Goal: Find specific page/section: Find specific page/section

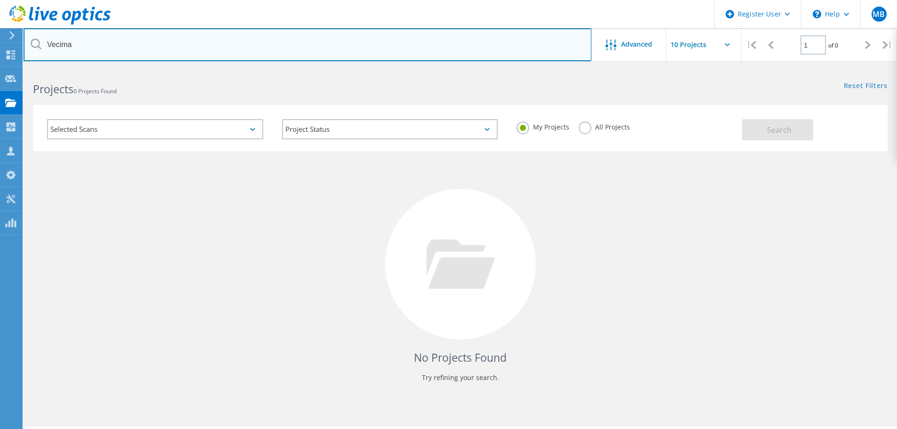
click at [117, 45] on input "Vecima" at bounding box center [308, 44] width 568 height 33
type input "purchasing power"
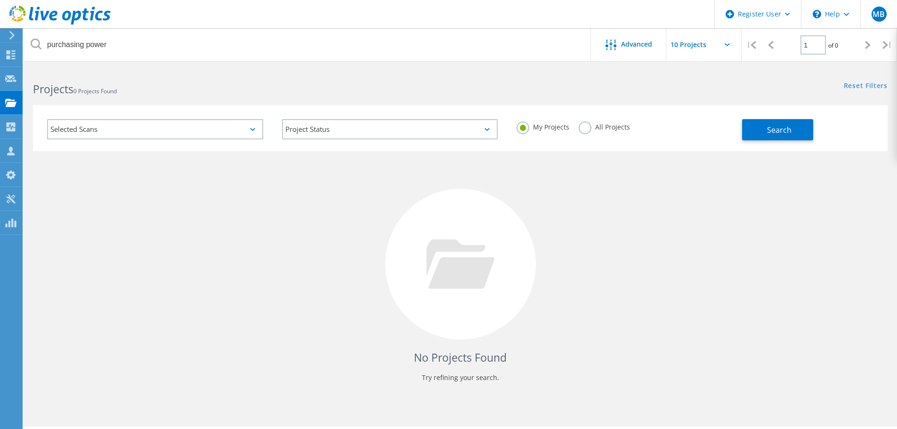
click at [585, 127] on label "All Projects" at bounding box center [604, 126] width 51 height 9
click at [0, 0] on input "All Projects" at bounding box center [0, 0] width 0 height 0
click at [773, 135] on button "Search" at bounding box center [777, 129] width 71 height 21
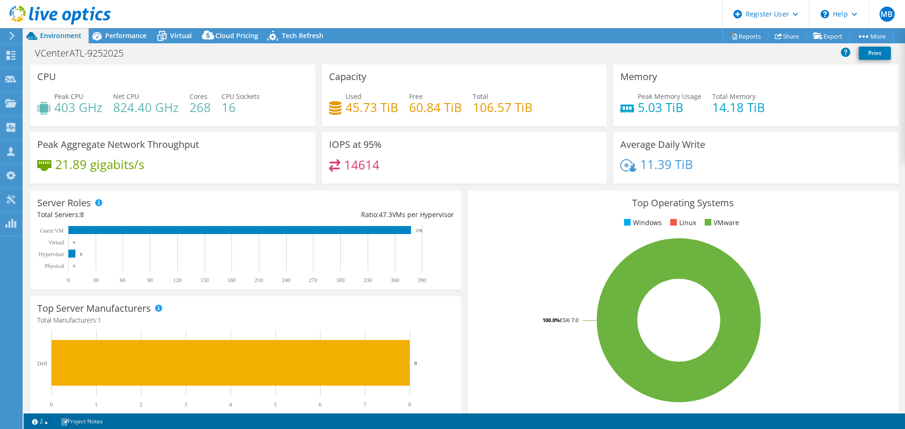
select select "USD"
drag, startPoint x: 344, startPoint y: 108, endPoint x: 400, endPoint y: 108, distance: 56.5
click at [400, 108] on div "Used 45.73 TiB Free 60.84 TiB Total 106.57 TiB" at bounding box center [464, 106] width 271 height 31
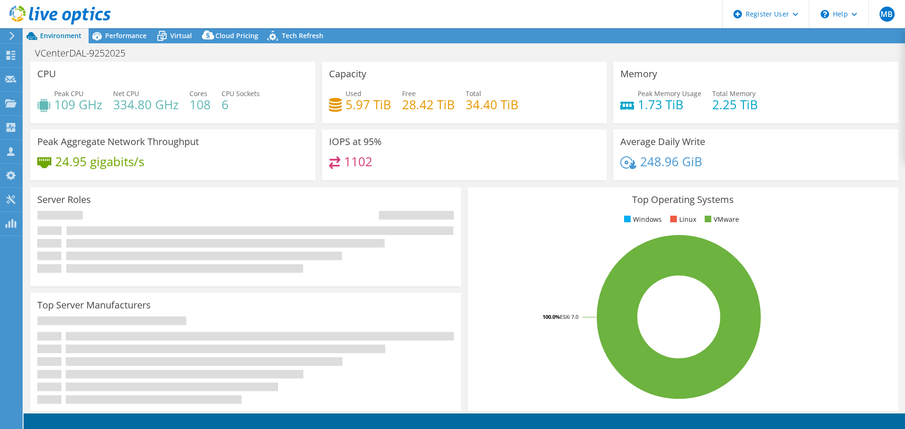
select select "USD"
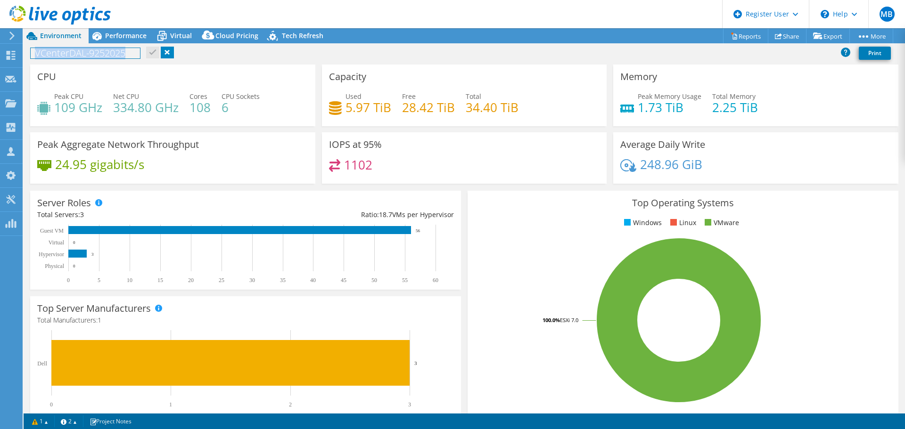
drag, startPoint x: 35, startPoint y: 52, endPoint x: 136, endPoint y: 55, distance: 101.3
click at [136, 55] on h1 "VCenterDAL-9252025" at bounding box center [85, 53] width 109 height 10
click at [443, 62] on div "VCenterDAL-9252025 Print" at bounding box center [464, 54] width 881 height 20
